Goal: Information Seeking & Learning: Find specific page/section

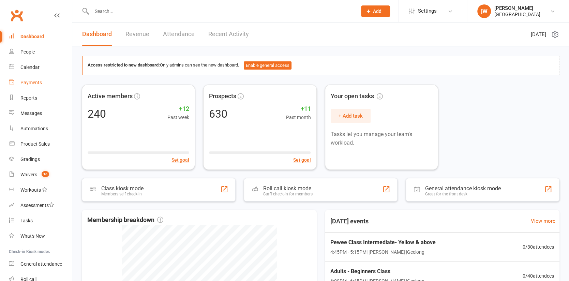
click at [31, 85] on div "Payments" at bounding box center [30, 82] width 21 height 5
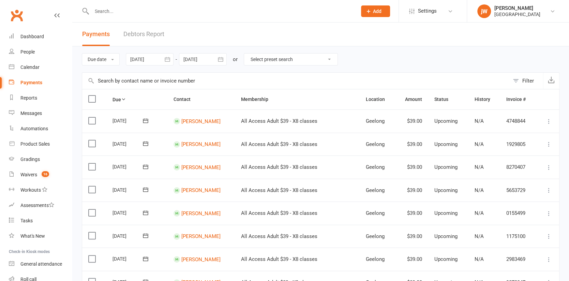
click at [526, 80] on div "Filter" at bounding box center [529, 81] width 12 height 8
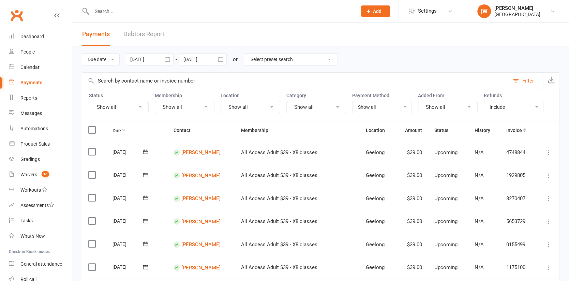
click at [100, 103] on button "Show all" at bounding box center [119, 107] width 60 height 12
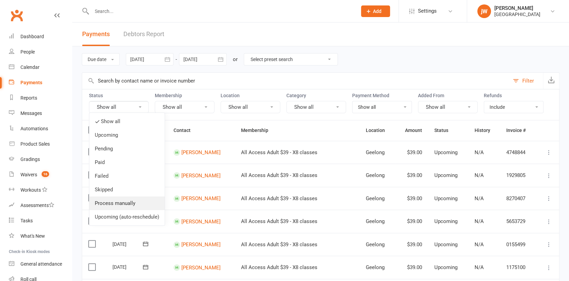
click at [115, 207] on link "Process manually" at bounding box center [126, 203] width 75 height 14
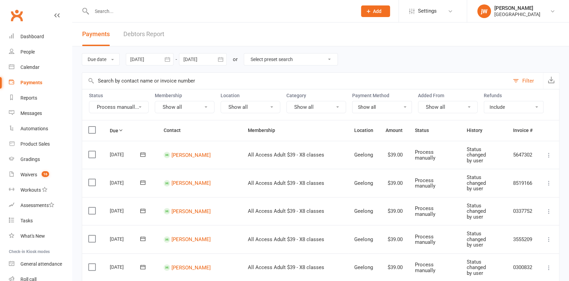
click at [145, 58] on div at bounding box center [150, 59] width 48 height 12
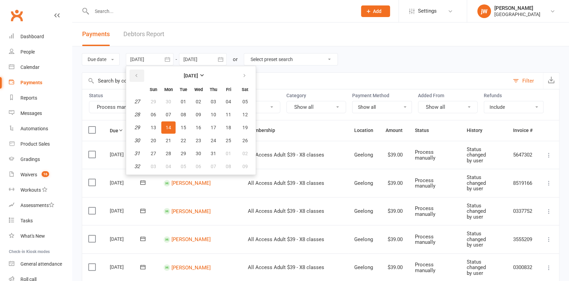
click at [138, 75] on icon "button" at bounding box center [136, 75] width 5 height 5
click at [156, 101] on span "01" at bounding box center [153, 101] width 5 height 5
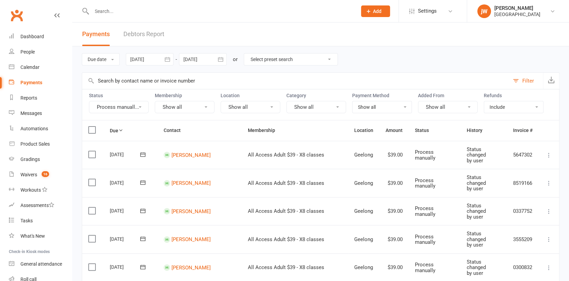
click at [141, 57] on div at bounding box center [150, 59] width 48 height 12
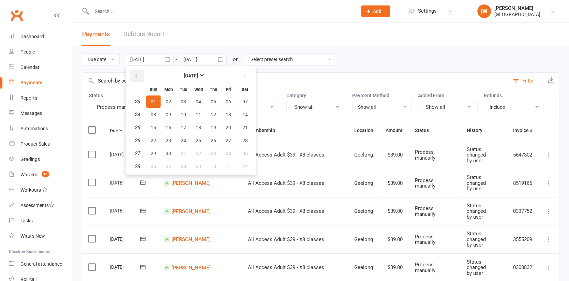
click at [136, 77] on icon "button" at bounding box center [136, 75] width 5 height 5
click at [151, 104] on button "30" at bounding box center [153, 101] width 14 height 12
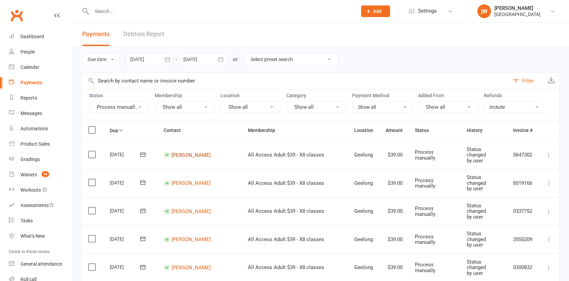
click at [193, 152] on link "[PERSON_NAME]" at bounding box center [191, 155] width 39 height 6
click at [149, 58] on div at bounding box center [150, 59] width 48 height 12
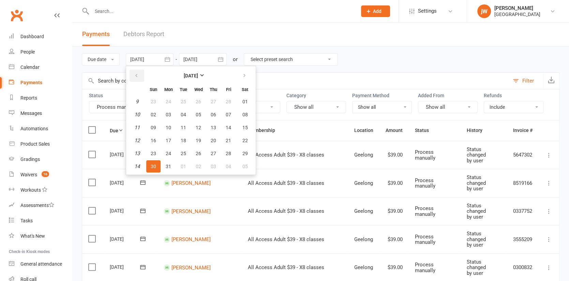
click at [142, 74] on button "button" at bounding box center [137, 76] width 15 height 12
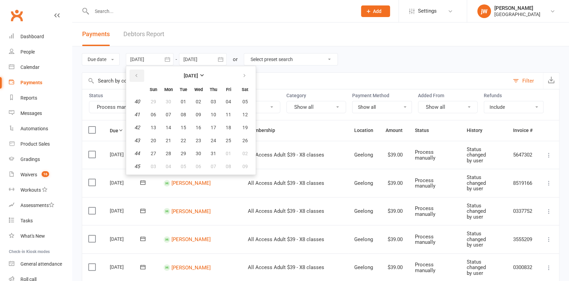
click at [142, 74] on button "button" at bounding box center [137, 76] width 15 height 12
click at [188, 76] on strong "September 2024" at bounding box center [191, 75] width 14 height 5
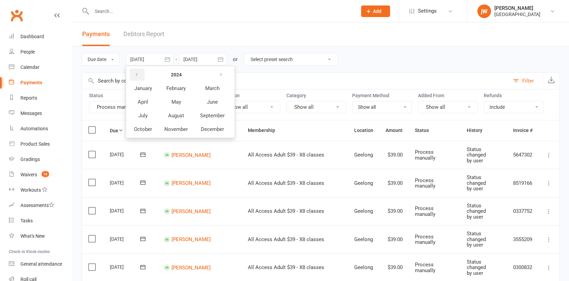
click at [139, 73] on icon "button" at bounding box center [136, 74] width 5 height 5
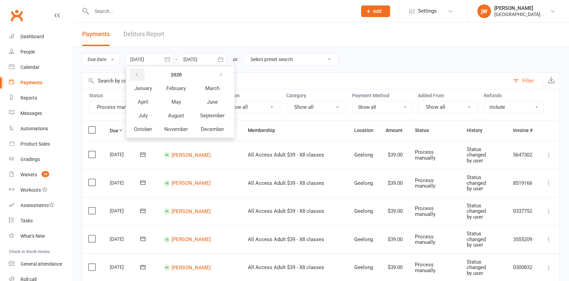
click at [139, 73] on icon "button" at bounding box center [136, 74] width 5 height 5
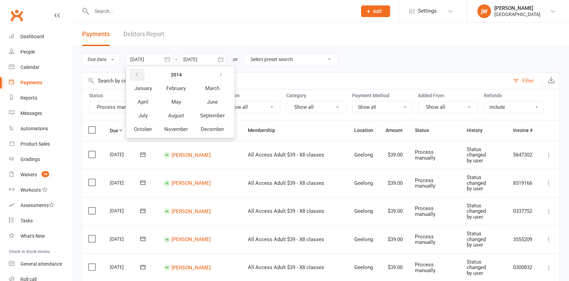
click at [139, 73] on icon "button" at bounding box center [136, 74] width 5 height 5
click at [150, 89] on span "January" at bounding box center [143, 88] width 18 height 6
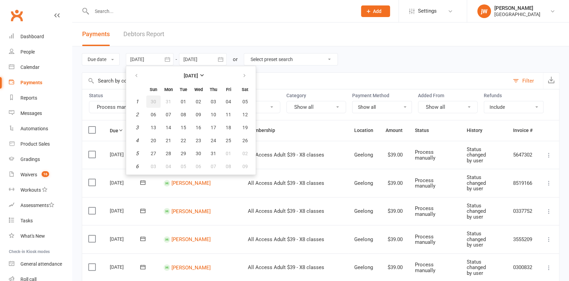
click at [153, 101] on span "30" at bounding box center [153, 101] width 5 height 5
type input "30 Dec 2012"
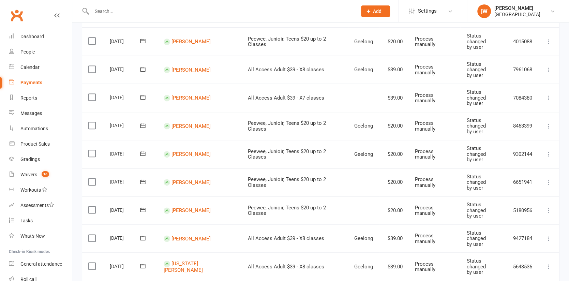
scroll to position [545, 0]
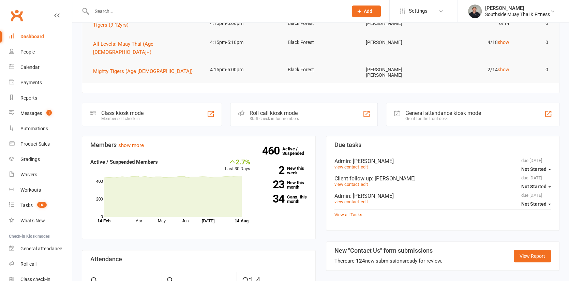
scroll to position [134, 0]
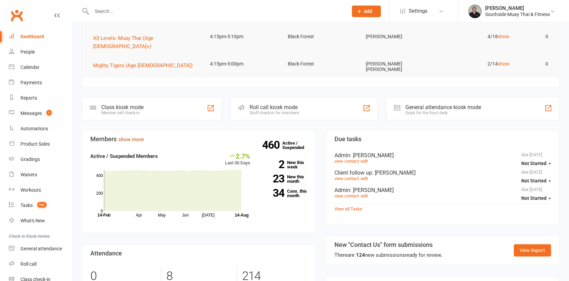
click at [131, 136] on link "show more" at bounding box center [131, 139] width 26 height 6
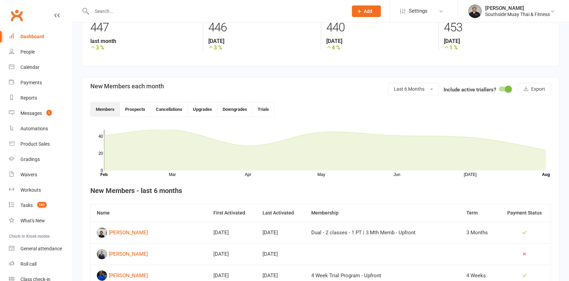
scroll to position [89, 0]
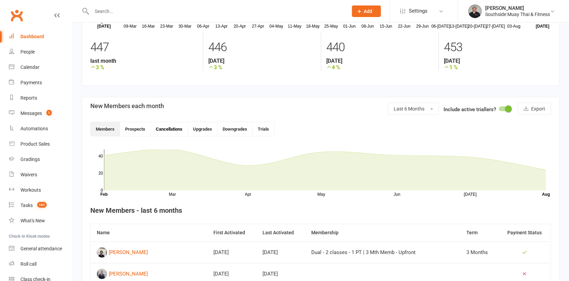
click at [166, 127] on button "Cancellations" at bounding box center [169, 129] width 37 height 14
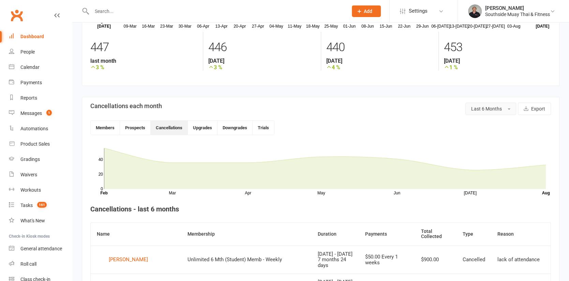
click at [495, 105] on button "Last 6 Months" at bounding box center [491, 109] width 51 height 12
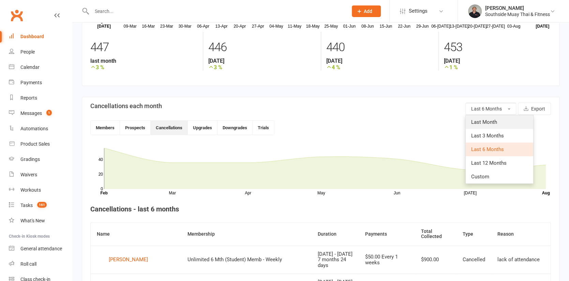
click at [491, 122] on span "Last Month" at bounding box center [484, 122] width 26 height 6
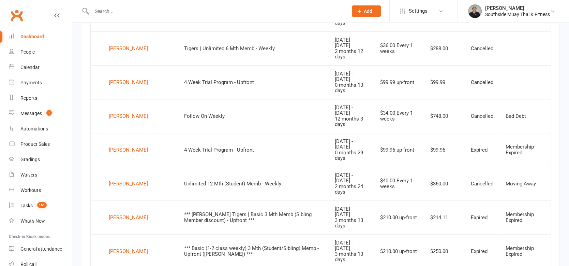
scroll to position [544, 0]
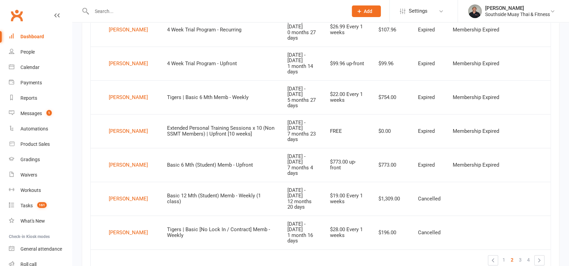
scroll to position [612, 0]
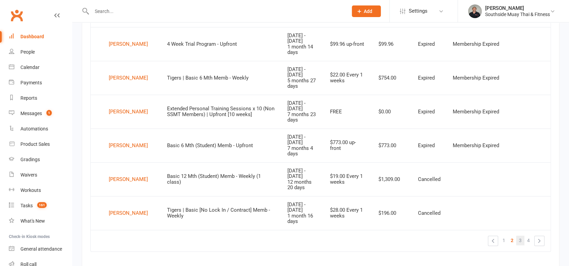
click at [522, 235] on span "3" at bounding box center [520, 240] width 3 height 10
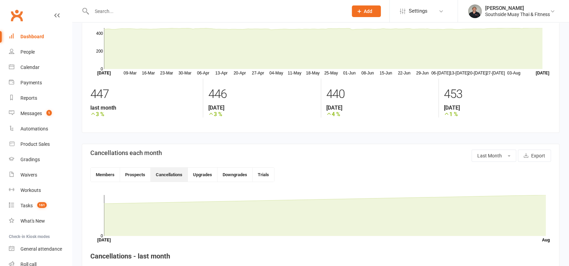
scroll to position [0, 0]
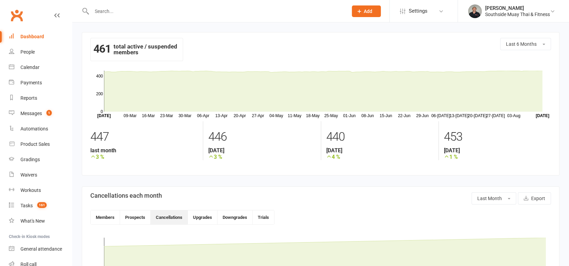
click at [145, 9] on input "text" at bounding box center [216, 11] width 253 height 10
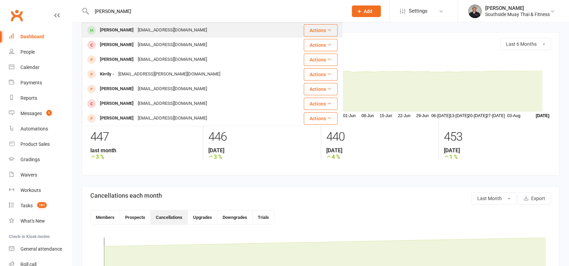
type input "turnbull"
click at [136, 30] on div "rob@bullandbull.com.au" at bounding box center [172, 30] width 73 height 10
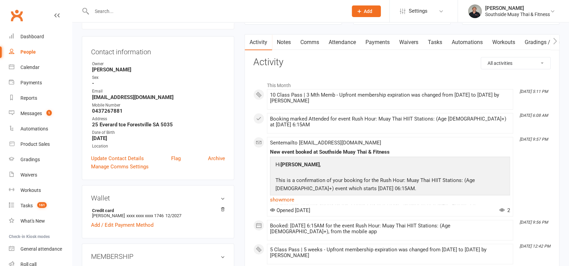
scroll to position [59, 0]
